Goal: Navigation & Orientation: Find specific page/section

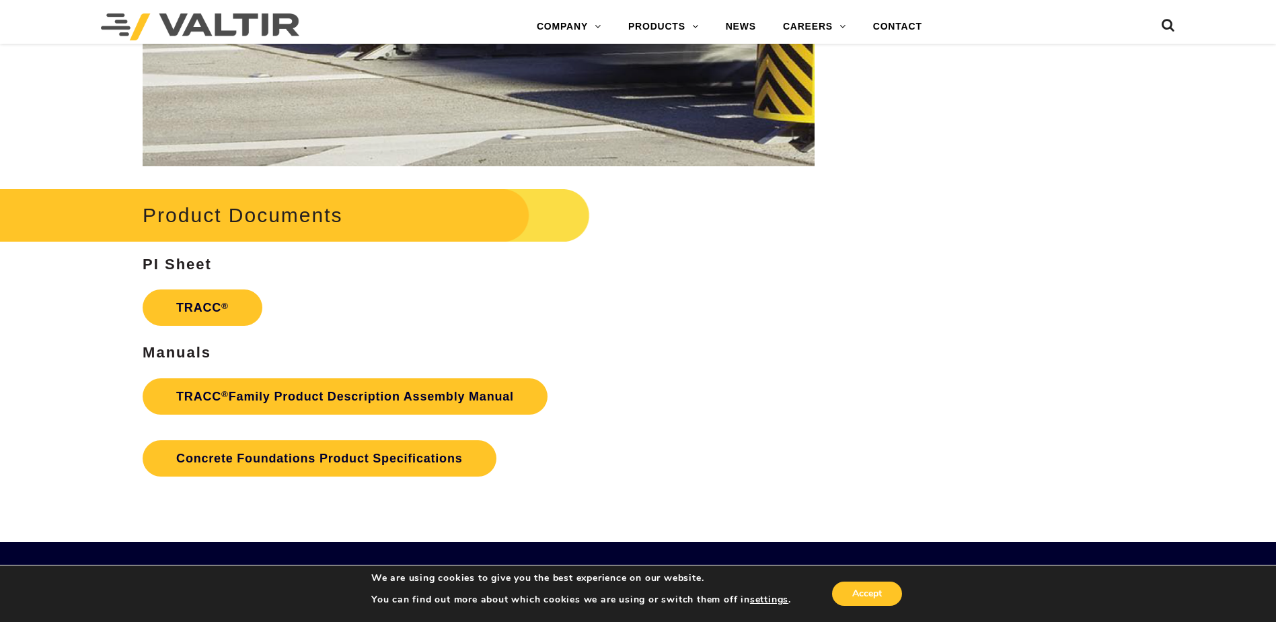
scroll to position [2086, 0]
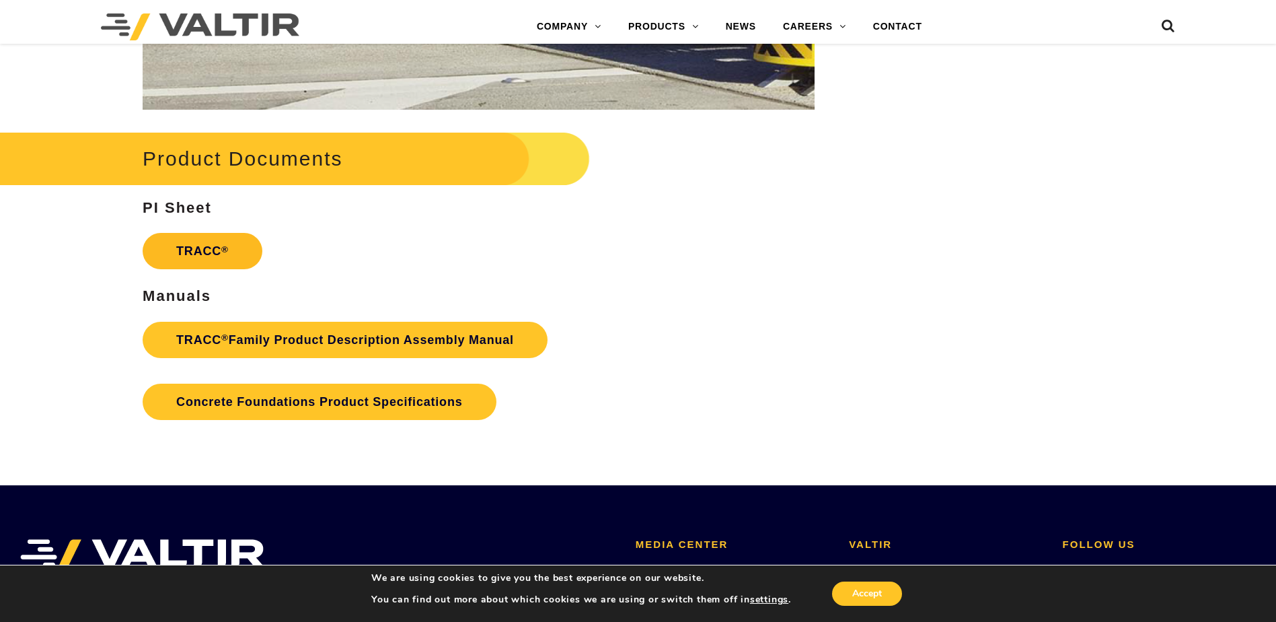
click at [200, 246] on link "TRACC ®" at bounding box center [203, 251] width 120 height 36
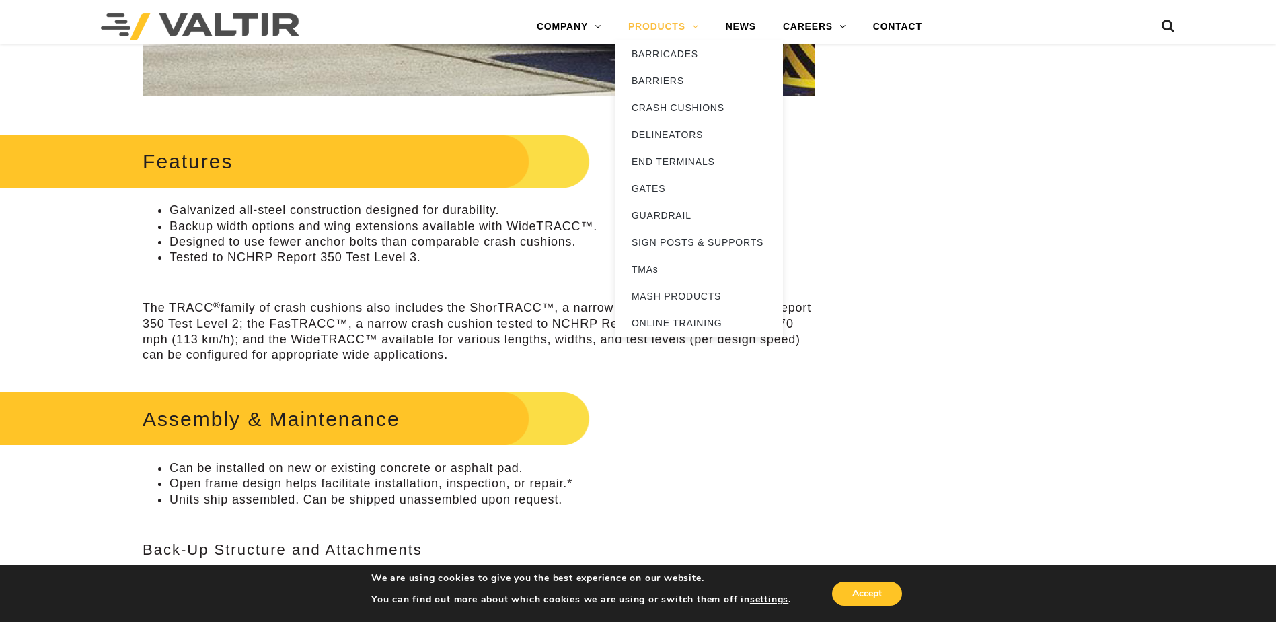
scroll to position [404, 0]
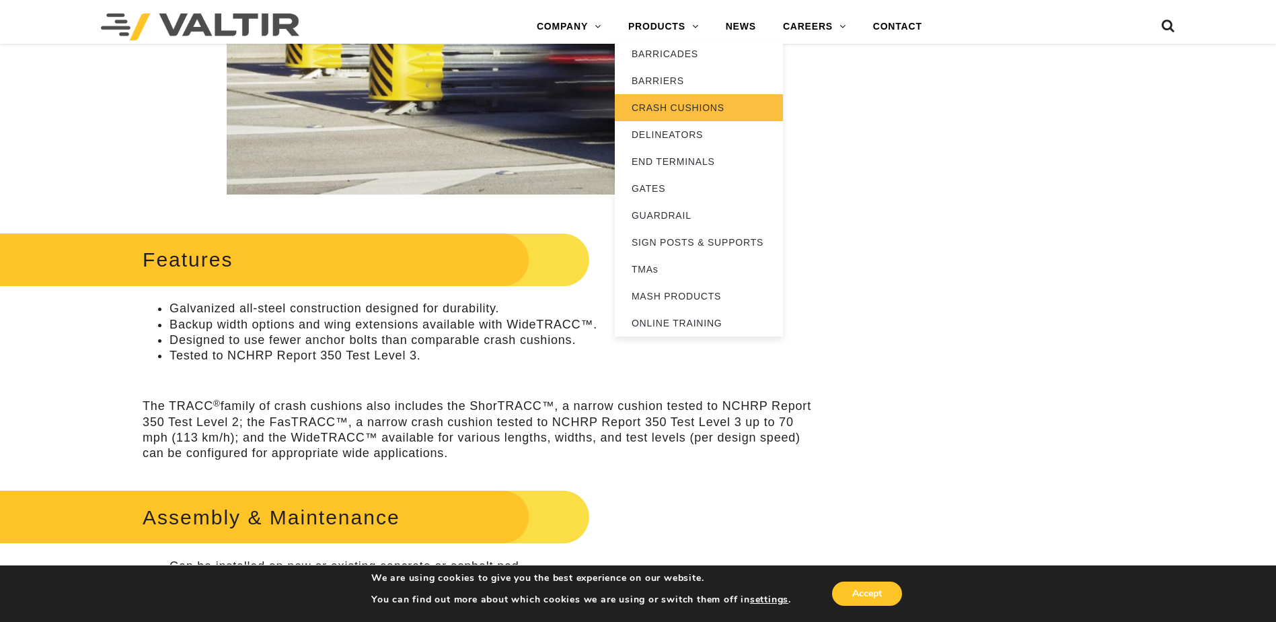
click at [663, 104] on link "CRASH CUSHIONS" at bounding box center [699, 107] width 168 height 27
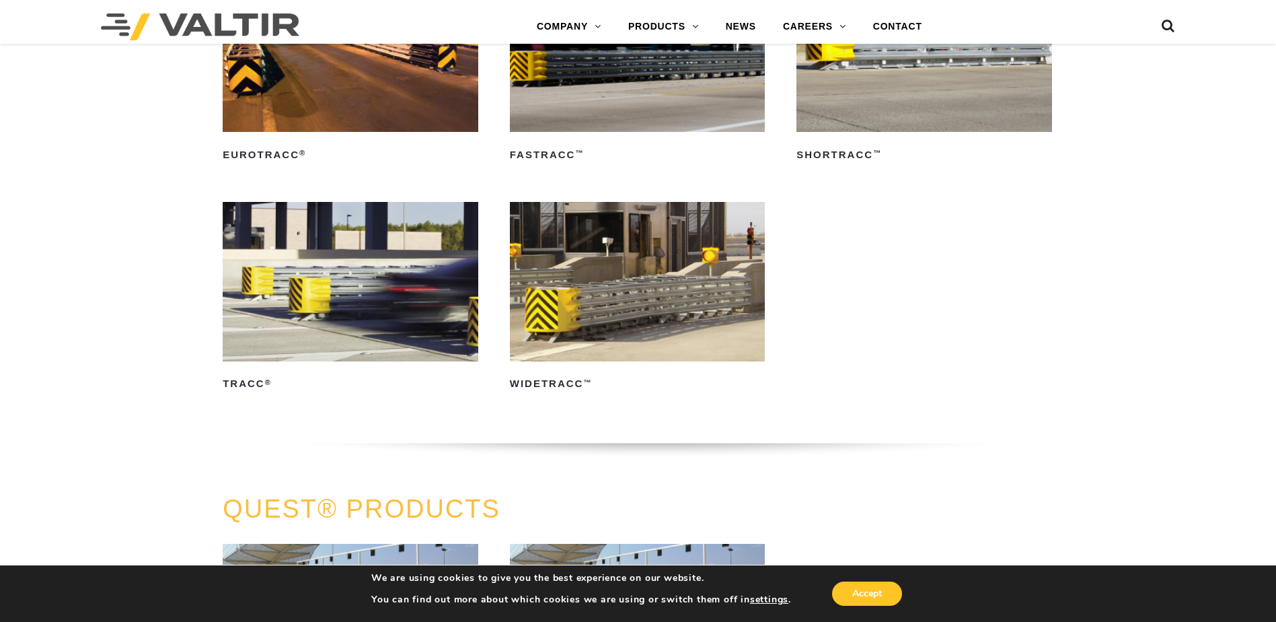
scroll to position [2422, 0]
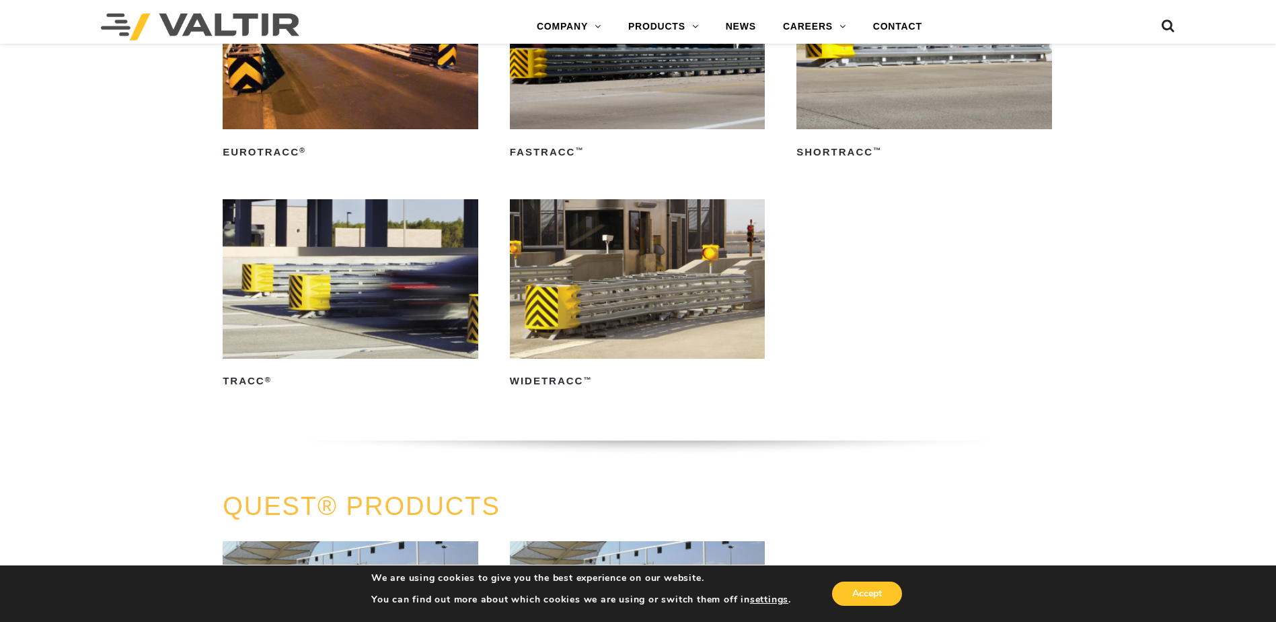
click at [618, 304] on img at bounding box center [638, 278] width 256 height 159
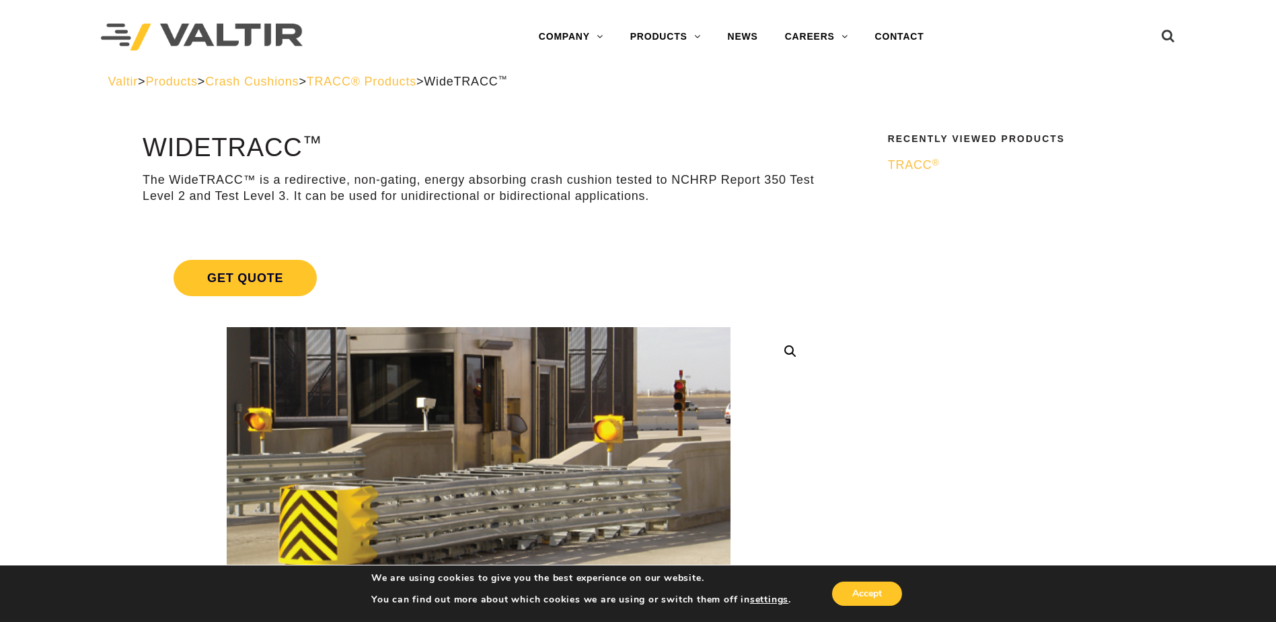
click at [412, 75] on span "TRACC® Products" at bounding box center [362, 81] width 110 height 13
